Goal: Find specific page/section: Find specific page/section

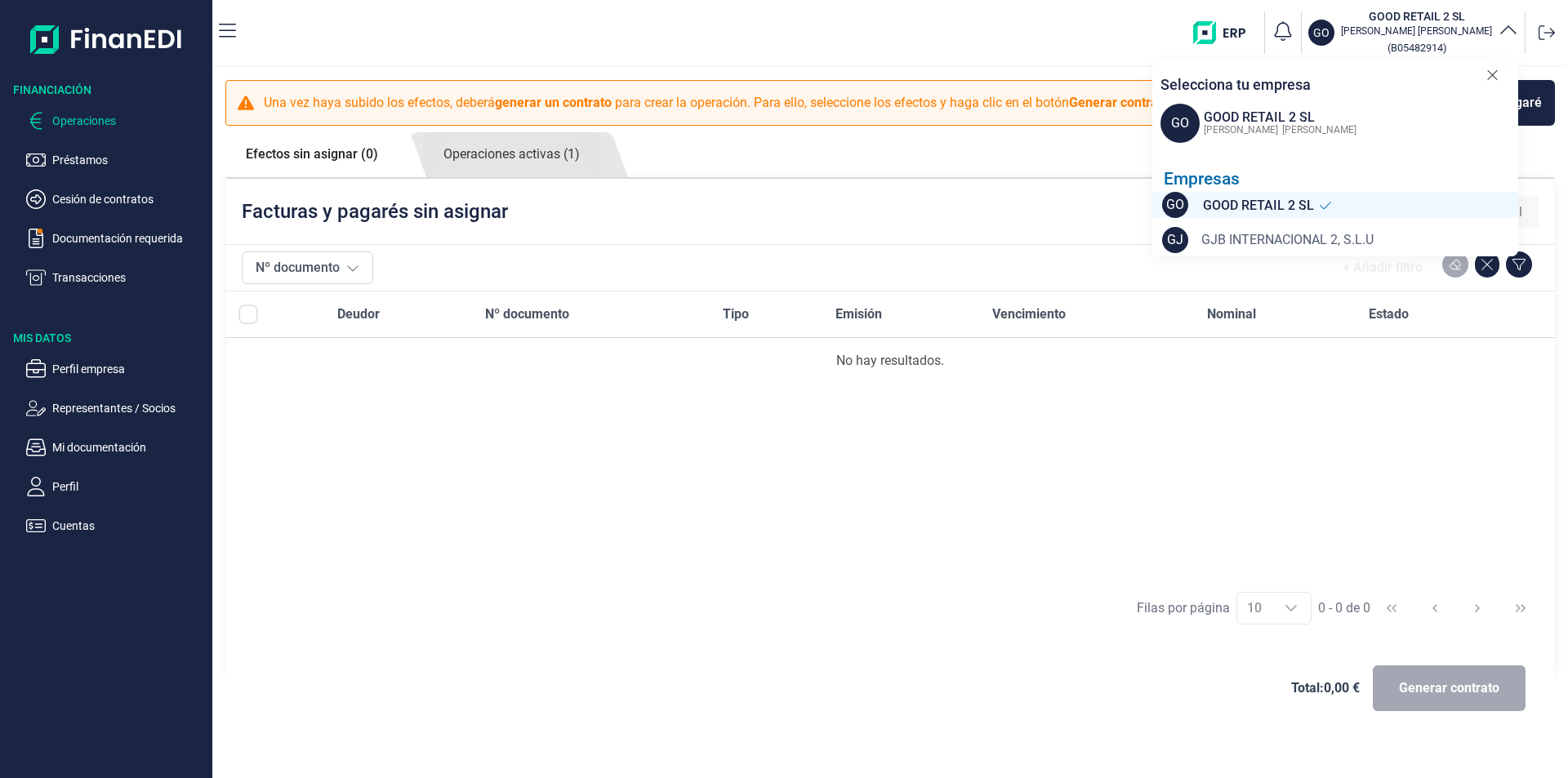
click at [1249, 235] on span "GJB INTERNACIONAL 2, S.L.U" at bounding box center [1287, 240] width 172 height 20
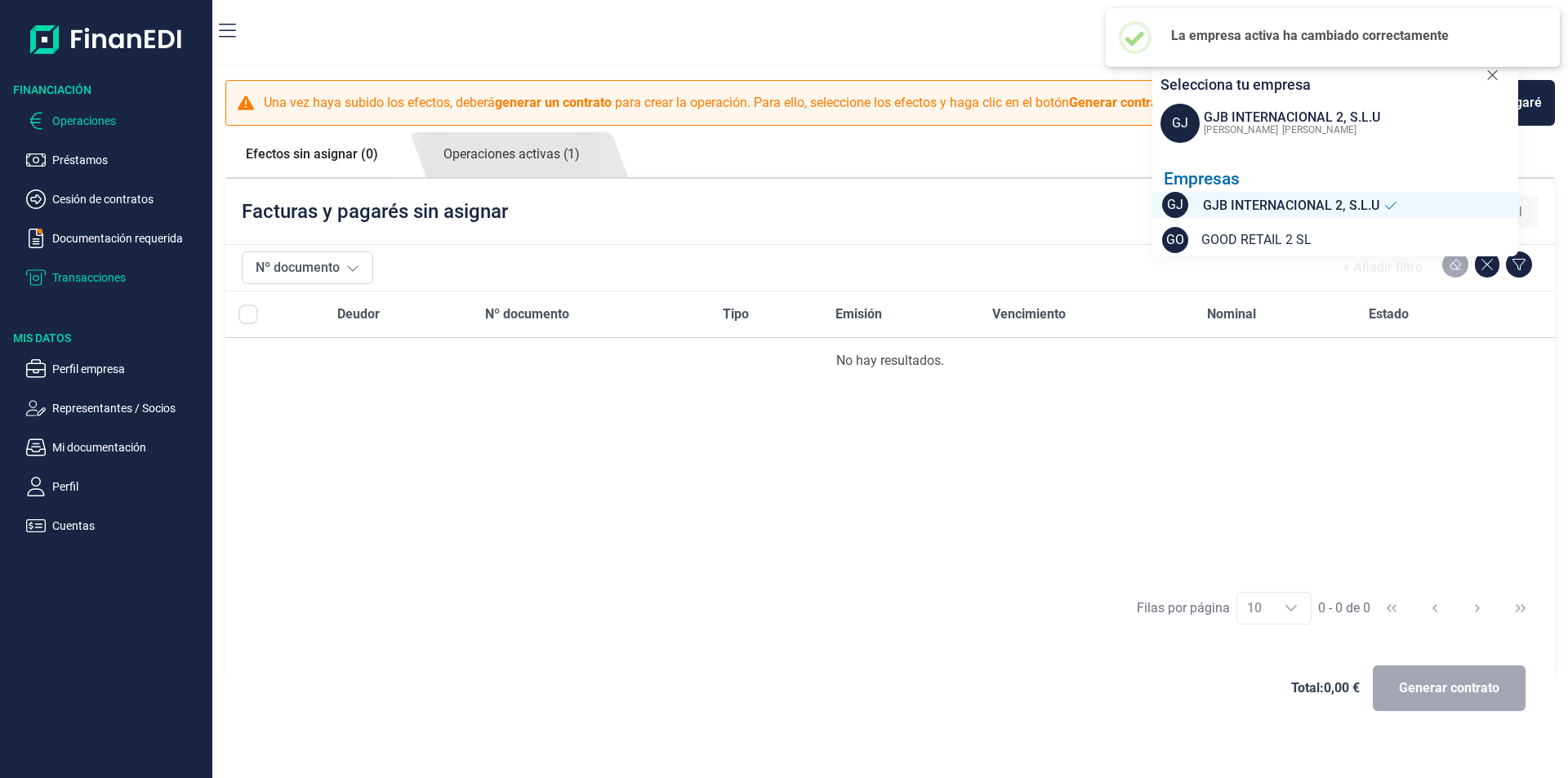
click at [64, 273] on p "Transacciones" at bounding box center [129, 277] width 153 height 20
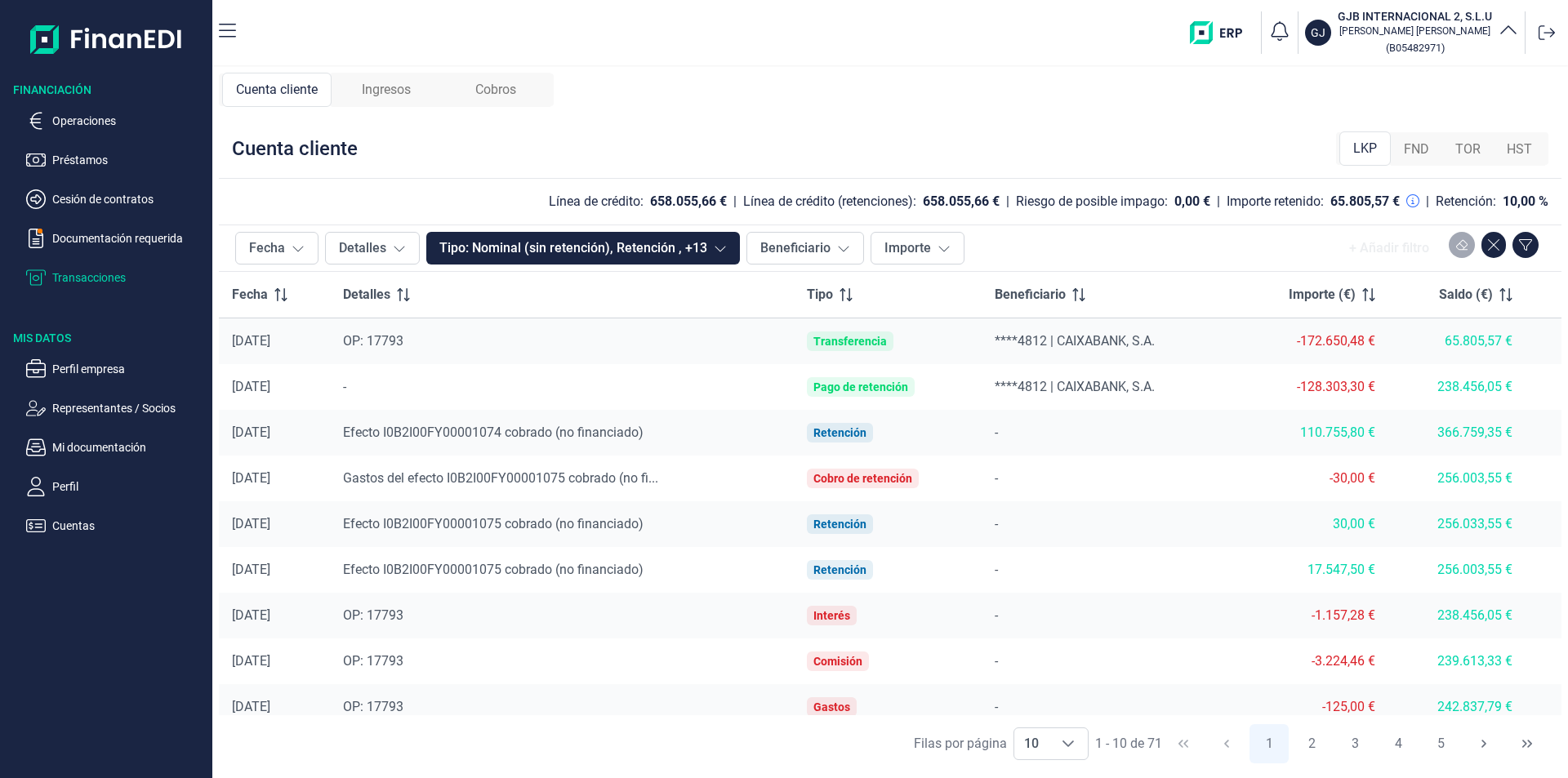
click at [382, 91] on span "Ingresos" at bounding box center [386, 90] width 49 height 20
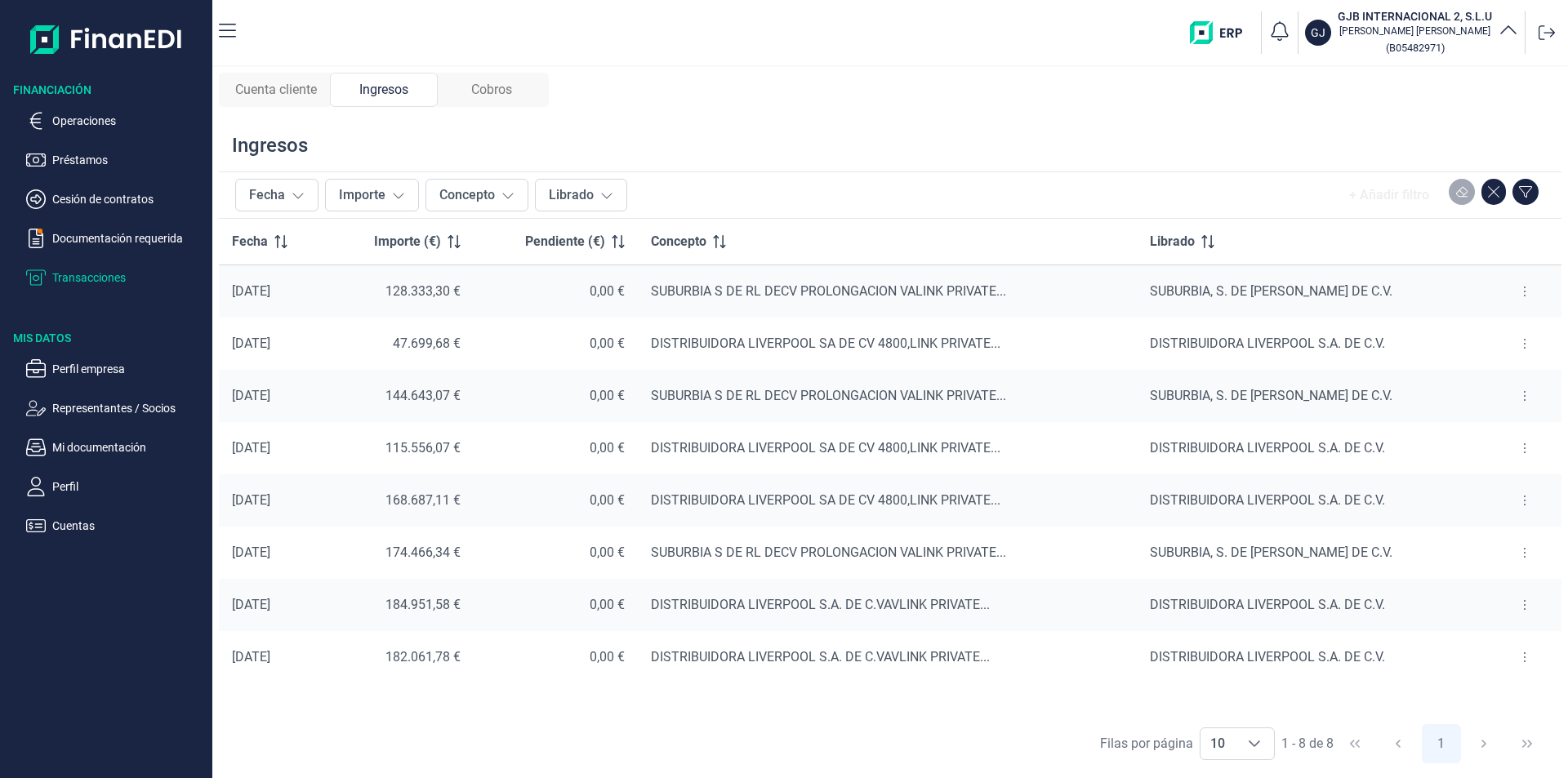
click at [280, 86] on span "Cuenta cliente" at bounding box center [276, 90] width 82 height 20
